Goal: Transaction & Acquisition: Purchase product/service

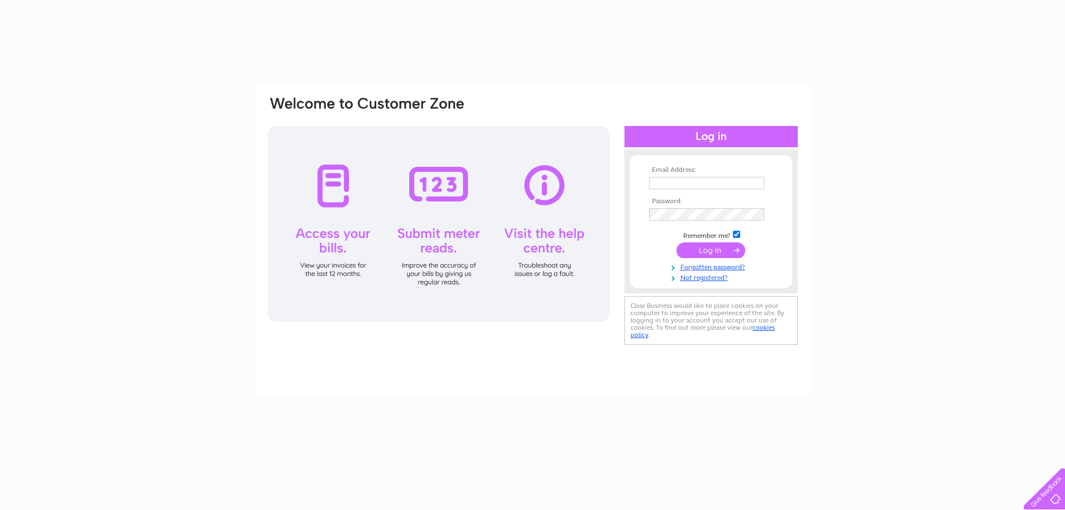
type input "wmrpropertydoc@gmail.com"
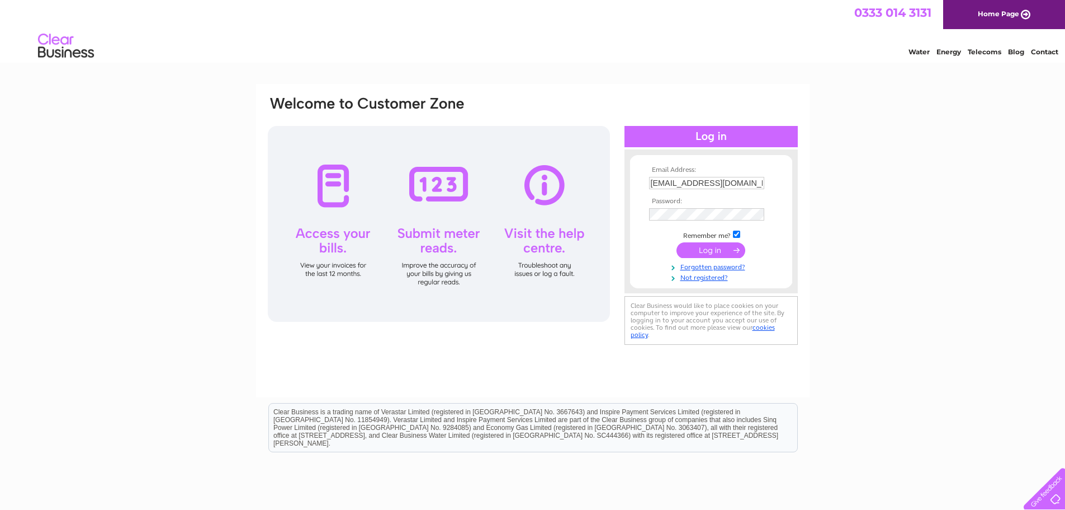
click at [709, 251] on input "submit" at bounding box center [711, 250] width 69 height 16
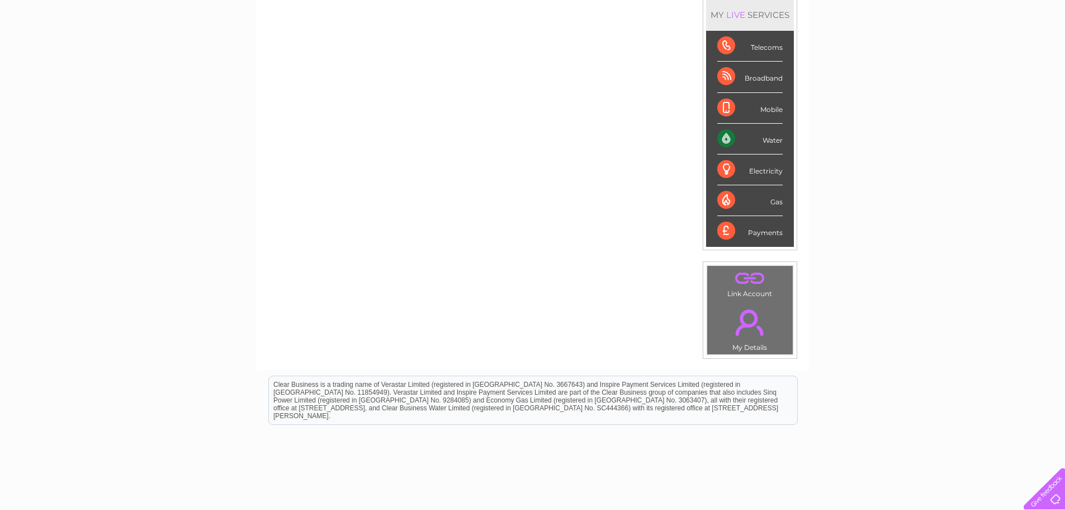
scroll to position [44, 0]
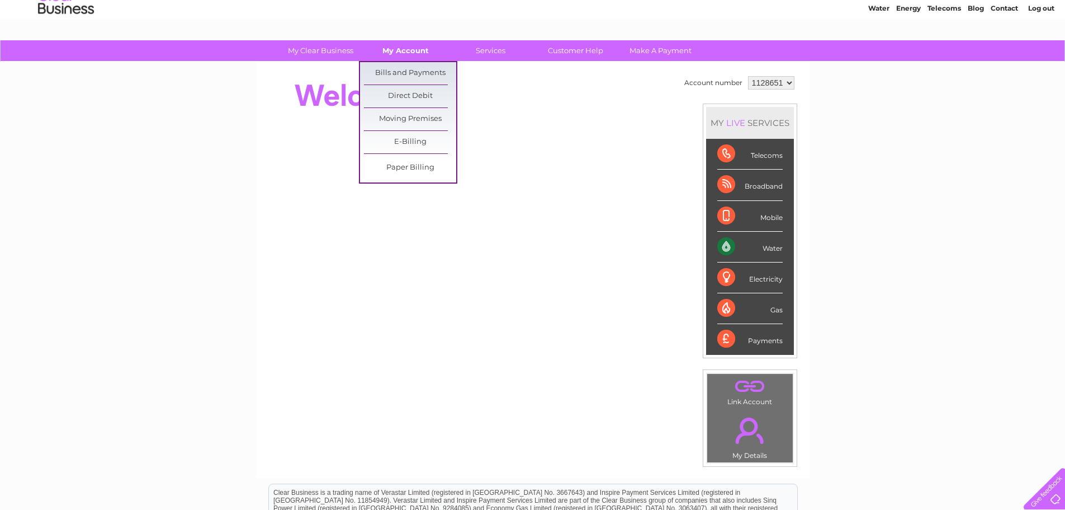
click at [409, 49] on link "My Account" at bounding box center [406, 50] width 92 height 21
click at [405, 70] on link "Bills and Payments" at bounding box center [410, 73] width 92 height 22
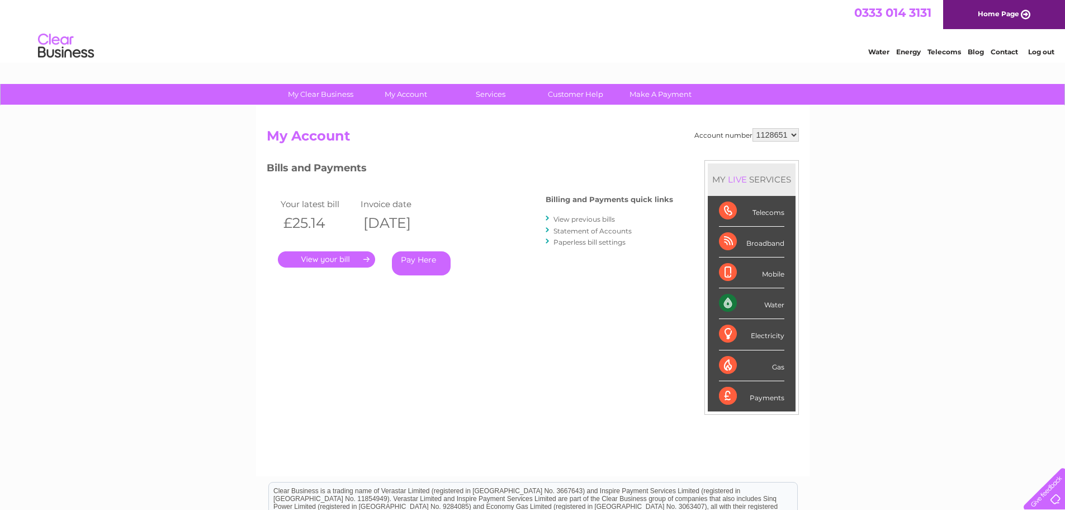
click at [414, 266] on link "Pay Here" at bounding box center [421, 263] width 59 height 24
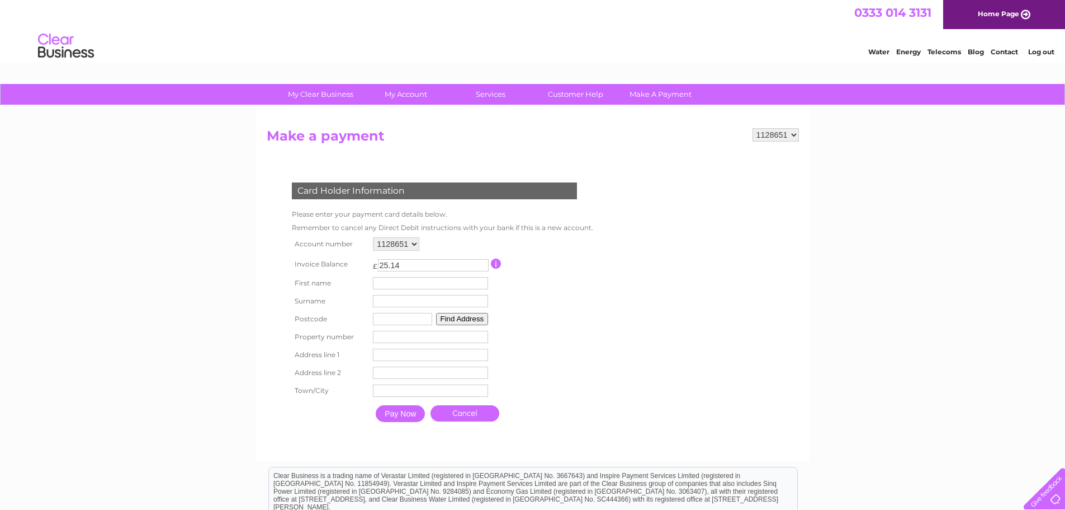
click at [399, 283] on input "text" at bounding box center [430, 283] width 115 height 12
type input "chelsea"
drag, startPoint x: 368, startPoint y: 302, endPoint x: 395, endPoint y: 301, distance: 27.4
click at [395, 301] on tr "Surname Surname" at bounding box center [440, 301] width 302 height 18
click at [395, 301] on input "text" at bounding box center [430, 301] width 115 height 12
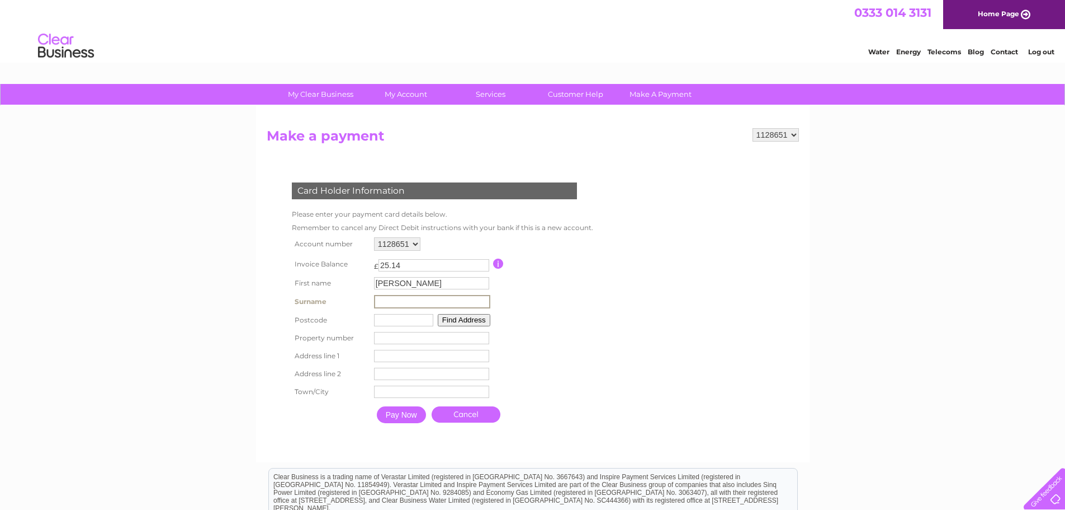
type input "Rodger"
click at [392, 320] on input "text" at bounding box center [403, 320] width 59 height 12
type input "ab416rd"
click at [457, 315] on button "Find Address" at bounding box center [462, 319] width 53 height 12
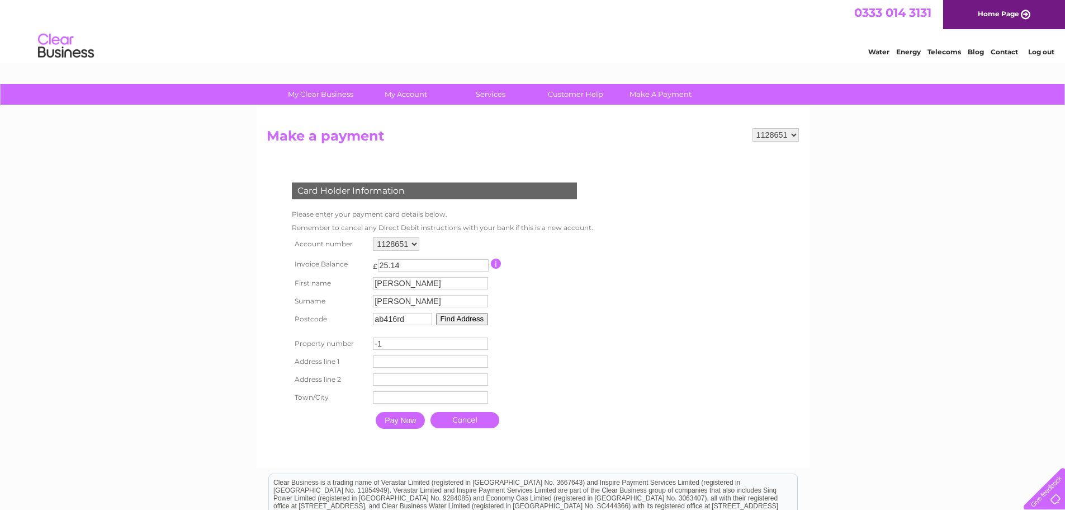
click at [479, 344] on input "-1" at bounding box center [430, 343] width 115 height 12
type input "0"
click at [482, 341] on input "0" at bounding box center [430, 343] width 115 height 12
click at [438, 362] on input "text" at bounding box center [430, 361] width 115 height 12
type input "mudhouse"
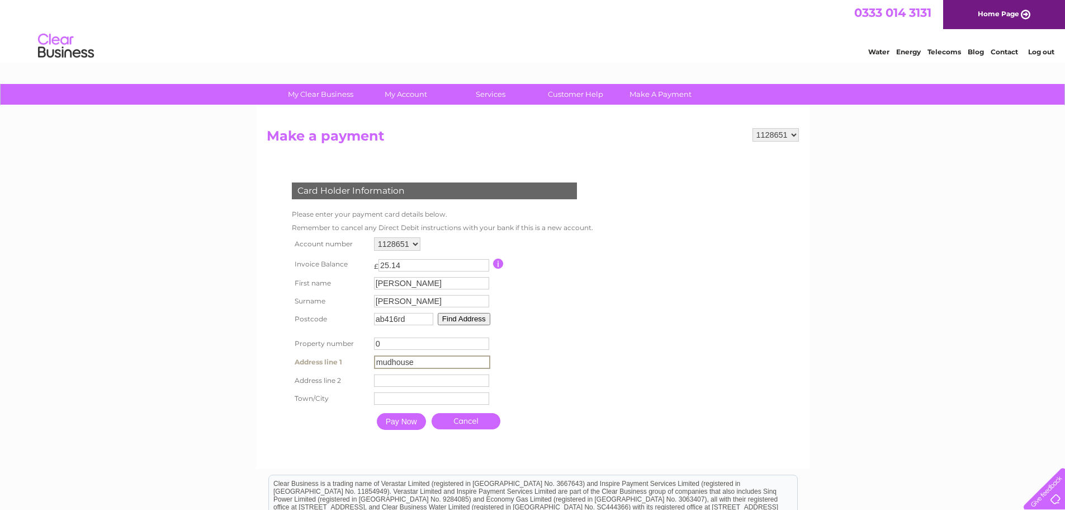
click at [415, 379] on input "text" at bounding box center [431, 380] width 115 height 12
type input "udny"
click at [410, 397] on input "text" at bounding box center [432, 397] width 116 height 13
type input "ellon"
click at [411, 425] on input "Pay Now" at bounding box center [401, 421] width 49 height 17
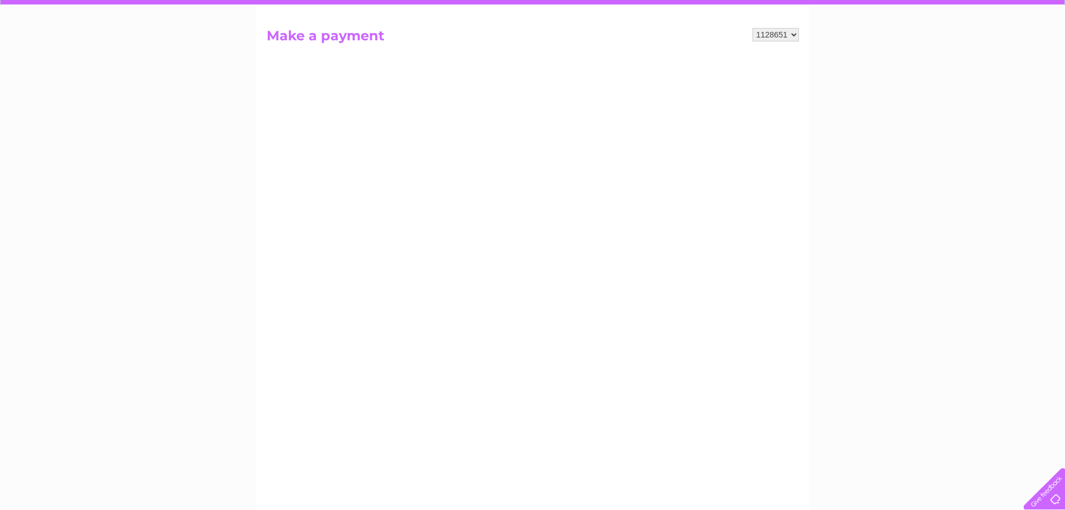
scroll to position [168, 0]
